Goal: Task Accomplishment & Management: Manage account settings

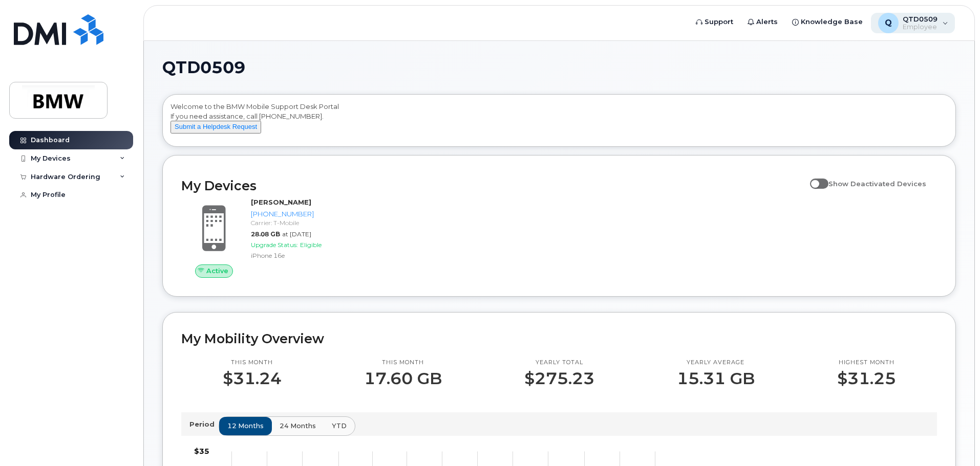
click at [943, 24] on div "Q QTD0509 Employee" at bounding box center [912, 23] width 84 height 20
click at [948, 21] on div "Q QTD0509 Employee" at bounding box center [912, 23] width 84 height 20
click at [122, 154] on div "My Devices" at bounding box center [71, 158] width 124 height 18
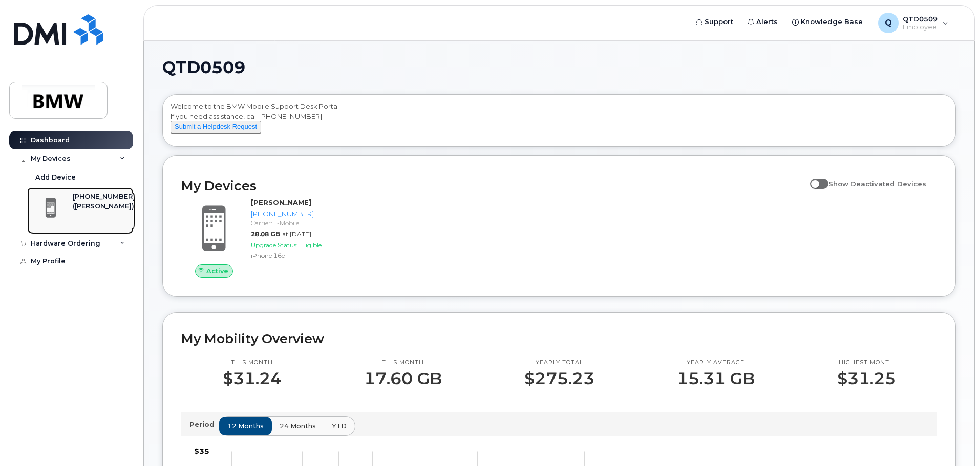
click at [98, 203] on div "([PERSON_NAME])" at bounding box center [104, 206] width 62 height 9
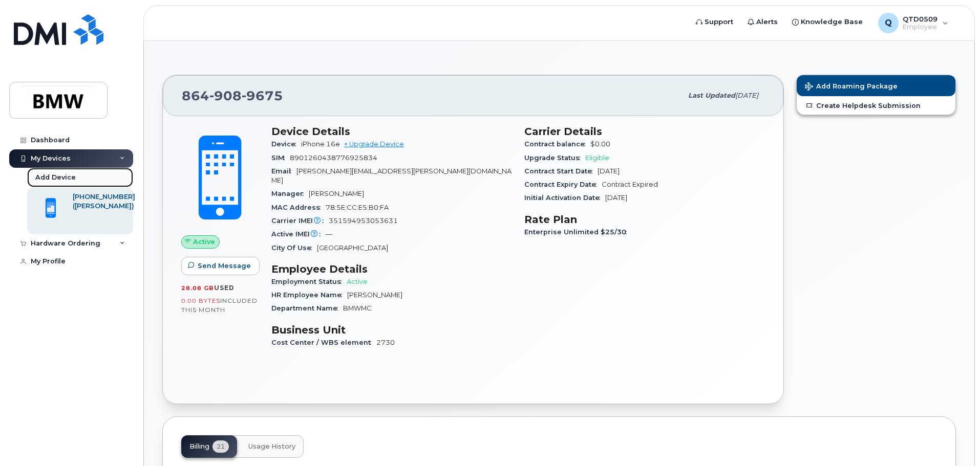
click at [64, 176] on div "Add Device" at bounding box center [55, 177] width 40 height 9
